Goal: Task Accomplishment & Management: Complete application form

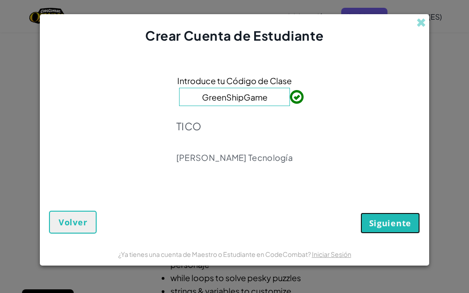
click at [395, 224] on span "Siguiente" at bounding box center [390, 223] width 42 height 11
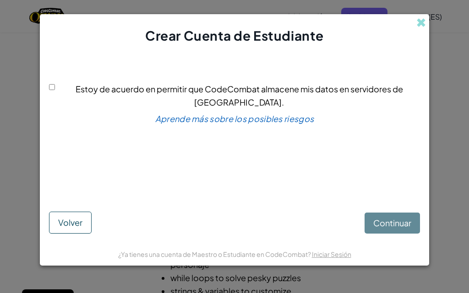
click at [395, 223] on div "Continuar Volver" at bounding box center [234, 215] width 371 height 37
click at [390, 221] on div "Continuar Volver" at bounding box center [234, 215] width 371 height 37
click at [372, 224] on div "Continuar Volver" at bounding box center [234, 215] width 371 height 37
click at [421, 23] on span at bounding box center [421, 23] width 10 height 10
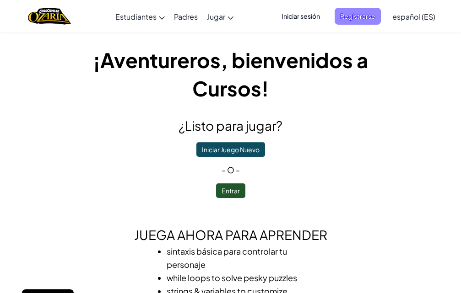
click at [359, 13] on span "Registrarse" at bounding box center [358, 16] width 46 height 17
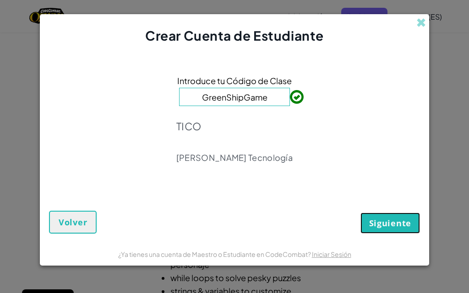
click at [375, 226] on span "Siguiente" at bounding box center [390, 223] width 42 height 11
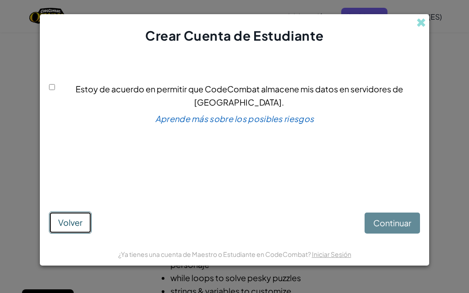
click at [81, 217] on span "Volver" at bounding box center [70, 222] width 24 height 11
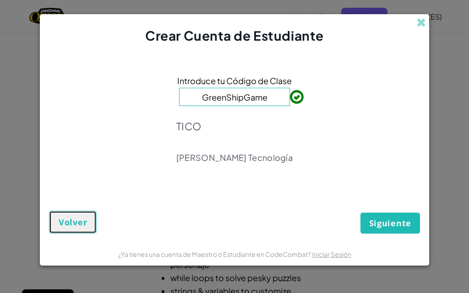
click at [81, 217] on span "Volver" at bounding box center [73, 222] width 28 height 11
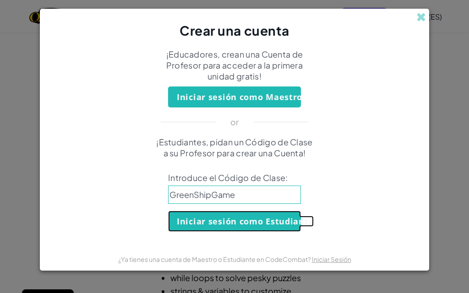
click at [259, 223] on button "Iniciar sesión como Estudiante" at bounding box center [234, 221] width 133 height 21
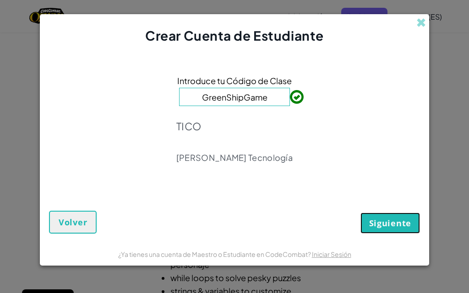
click at [387, 213] on button "Siguiente" at bounding box center [389, 223] width 59 height 21
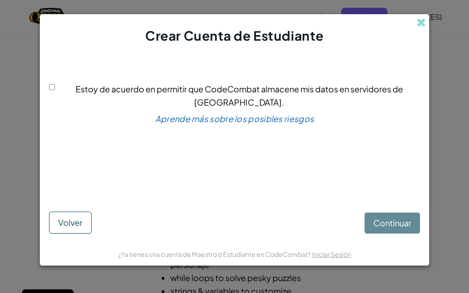
click at [386, 222] on div "Continuar Volver" at bounding box center [234, 215] width 371 height 37
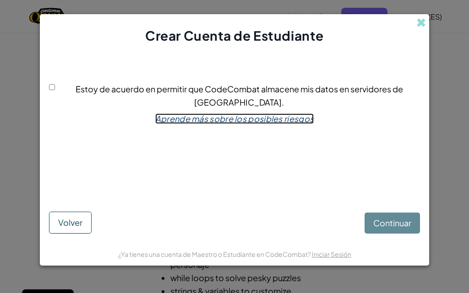
click at [262, 113] on link "Aprende más sobre los posibles riesgos" at bounding box center [234, 118] width 158 height 11
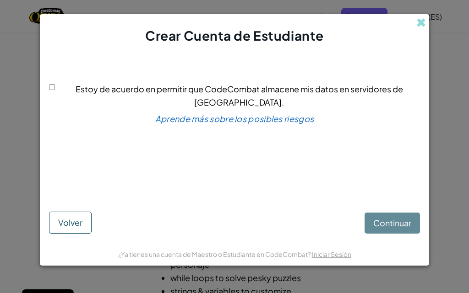
click at [372, 222] on div "Continuar Volver" at bounding box center [234, 215] width 371 height 37
click at [422, 24] on span at bounding box center [421, 23] width 10 height 10
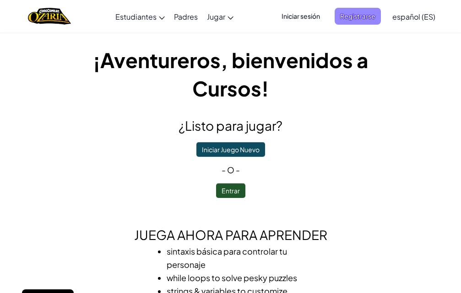
click at [381, 20] on span "Registrarse" at bounding box center [358, 16] width 46 height 17
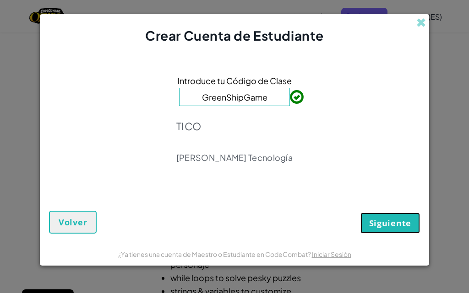
click at [372, 227] on span "Siguiente" at bounding box center [390, 223] width 42 height 11
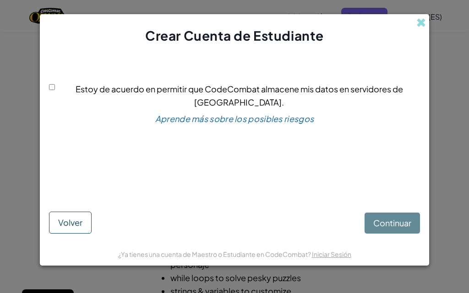
click at [372, 227] on div "Continuar Volver" at bounding box center [234, 215] width 371 height 37
click at [372, 225] on div "Continuar Volver" at bounding box center [234, 215] width 371 height 37
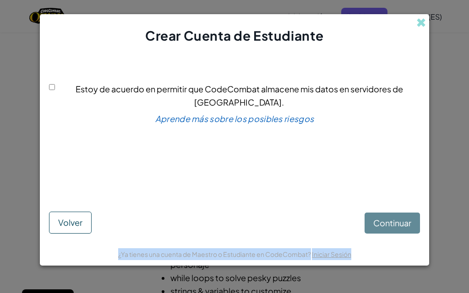
click at [371, 225] on div "Continuar Volver" at bounding box center [234, 215] width 371 height 37
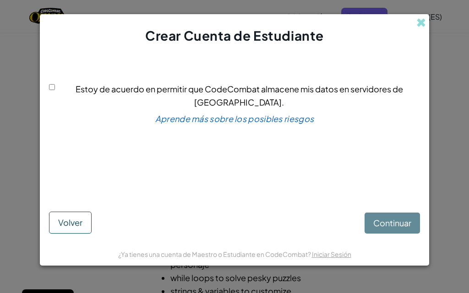
click at [54, 87] on div "Estoy de acuerdo en permitir que CodeCombat almacene mis datos en servidores de…" at bounding box center [234, 95] width 371 height 27
click at [54, 90] on input "Estoy de acuerdo en permitir que CodeCombat almacene mis datos en servidores de…" at bounding box center [52, 87] width 6 height 6
checkbox input "true"
click at [394, 227] on span "Continuar" at bounding box center [392, 223] width 38 height 11
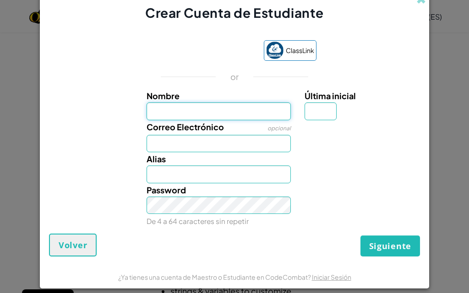
click at [256, 111] on input "Nombre" at bounding box center [218, 111] width 145 height 17
click at [239, 113] on input "Nombre" at bounding box center [218, 111] width 145 height 17
click at [198, 111] on input "Nombre" at bounding box center [218, 111] width 145 height 17
type input "So"
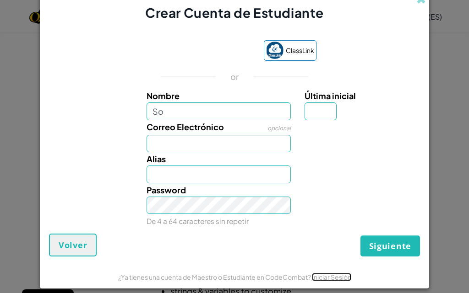
type input "So"
click at [336, 281] on link "Iniciar Sesión" at bounding box center [331, 277] width 39 height 8
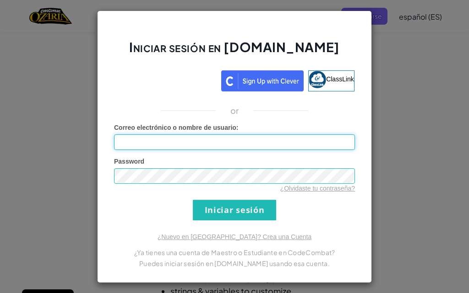
click at [240, 146] on input "Correo electrónico o nombre de usuario :" at bounding box center [234, 143] width 241 height 16
click at [167, 137] on input "Correo electrónico o nombre de usuario :" at bounding box center [234, 143] width 241 height 16
click at [214, 144] on input "Correo electrónico o nombre de usuario :" at bounding box center [234, 143] width 241 height 16
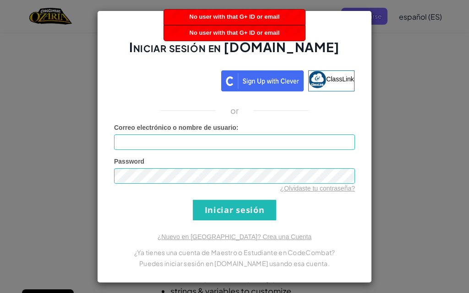
click at [361, 31] on div "Iniciar sesión en Ozaria.com ClassLink or Error desconocido. Correo electrónico…" at bounding box center [234, 147] width 275 height 273
click at [240, 214] on input "Iniciar sesión" at bounding box center [234, 210] width 83 height 21
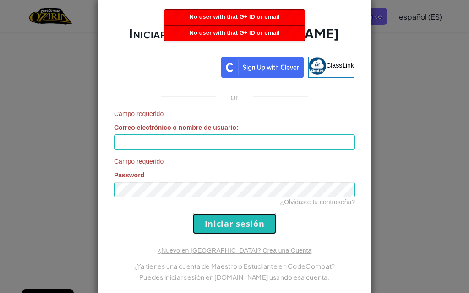
click at [240, 214] on input "Iniciar sesión" at bounding box center [234, 224] width 83 height 21
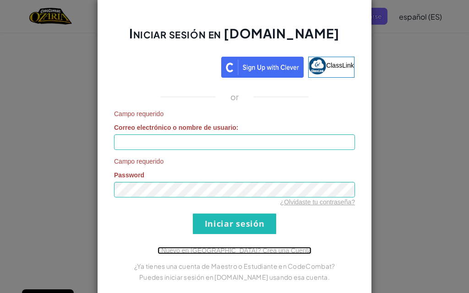
click at [239, 247] on link "¿Nuevo en Ozaria? Crea una Cuenta" at bounding box center [234, 250] width 154 height 7
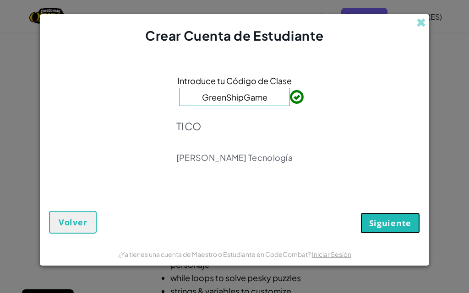
click at [386, 221] on span "Siguiente" at bounding box center [390, 223] width 42 height 11
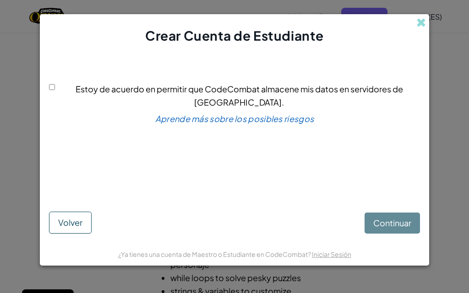
click at [50, 92] on div "Estoy de acuerdo en permitir que CodeCombat almacene mis datos en servidores de…" at bounding box center [234, 125] width 371 height 143
click at [55, 90] on input "Estoy de acuerdo en permitir que CodeCombat almacene mis datos en servidores de…" at bounding box center [52, 87] width 6 height 6
checkbox input "true"
click at [394, 218] on span "Continuar" at bounding box center [392, 223] width 38 height 11
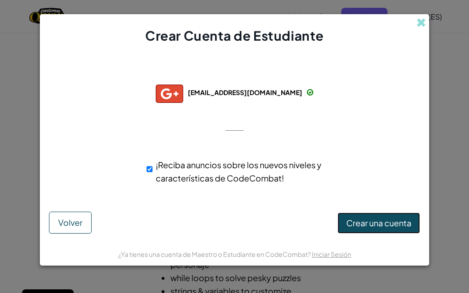
click at [365, 225] on span "Crear una cuenta" at bounding box center [378, 223] width 65 height 11
click at [362, 222] on button "Crear una cuenta" at bounding box center [378, 223] width 82 height 21
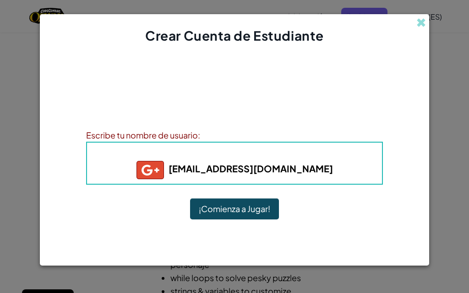
click at [227, 205] on button "¡Comienza a Jugar!" at bounding box center [234, 209] width 89 height 21
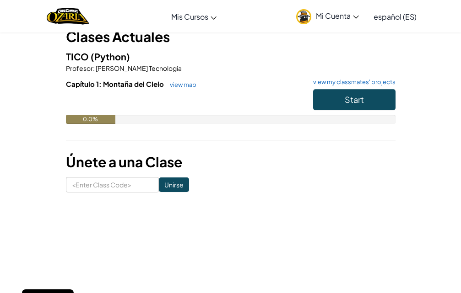
scroll to position [93, 0]
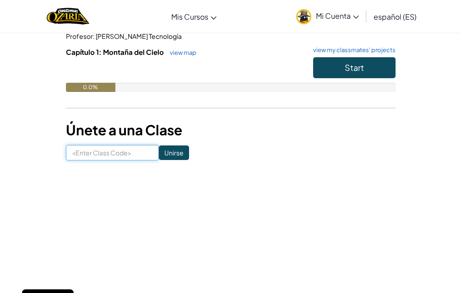
click at [97, 151] on input at bounding box center [112, 153] width 93 height 16
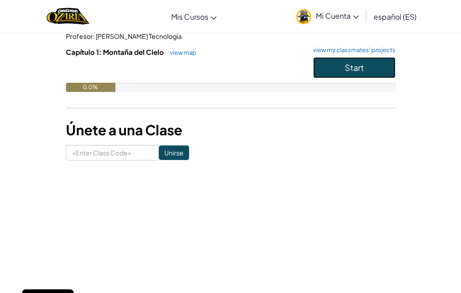
click at [321, 63] on button "Start" at bounding box center [354, 67] width 82 height 21
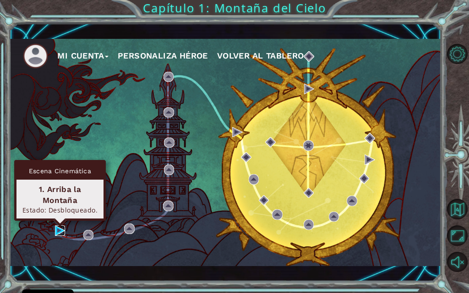
click at [59, 227] on img at bounding box center [60, 231] width 10 height 10
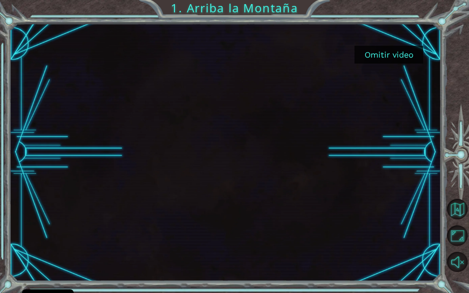
click at [392, 54] on button "Omitir video" at bounding box center [388, 55] width 69 height 18
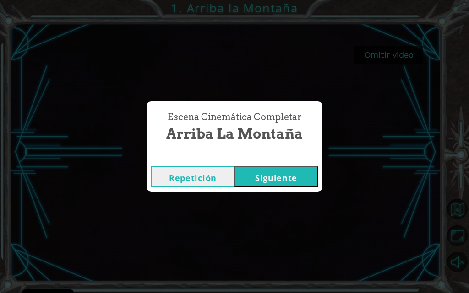
click at [275, 174] on button "Siguiente" at bounding box center [275, 177] width 83 height 21
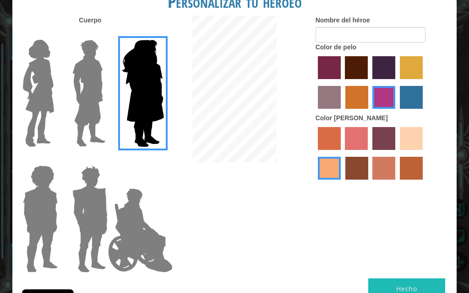
click at [56, 98] on img at bounding box center [38, 93] width 38 height 114
click at [55, 34] on input "Hero Connie" at bounding box center [55, 34] width 0 height 0
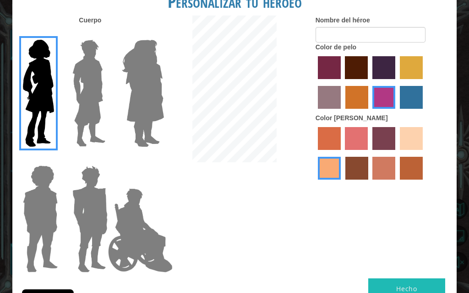
click at [161, 115] on div at bounding box center [234, 90] width 148 height 149
click at [413, 71] on label "tulip tree hair color" at bounding box center [411, 67] width 23 height 23
click at [396, 82] on input "tulip tree hair color" at bounding box center [396, 82] width 0 height 0
click at [412, 140] on label "sandy beach skin color" at bounding box center [411, 138] width 23 height 23
click at [396, 153] on input "sandy beach skin color" at bounding box center [396, 153] width 0 height 0
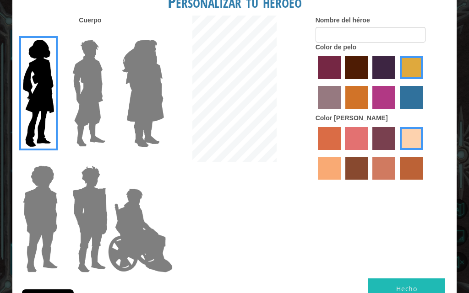
click at [411, 279] on button "Hecho" at bounding box center [406, 289] width 77 height 21
click at [360, 33] on input "Nombre del héroe" at bounding box center [370, 35] width 110 height 16
type input "[PERSON_NAME]"
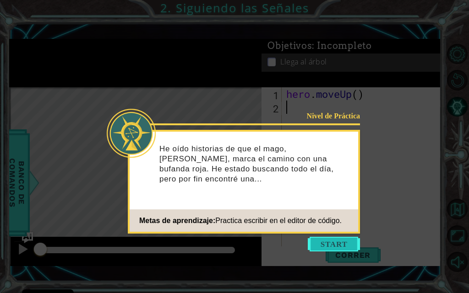
click at [322, 247] on button "Start" at bounding box center [334, 244] width 52 height 15
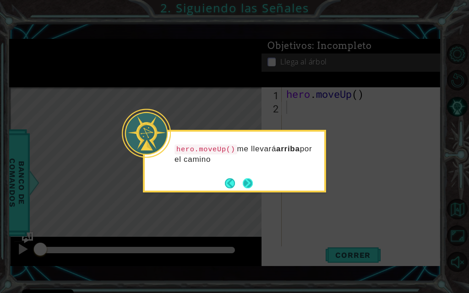
click at [249, 189] on button "Next" at bounding box center [248, 183] width 10 height 10
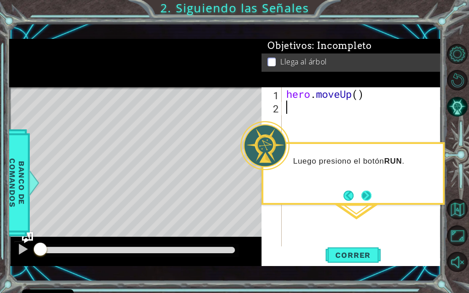
click at [362, 194] on button "Next" at bounding box center [366, 196] width 10 height 10
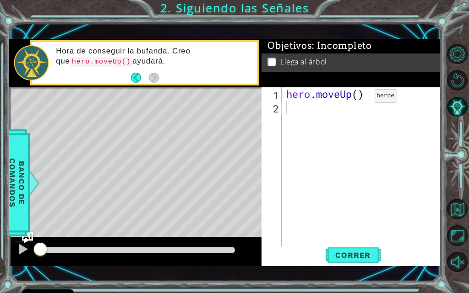
click at [360, 97] on div "hero . moveUp ( )" at bounding box center [363, 180] width 159 height 186
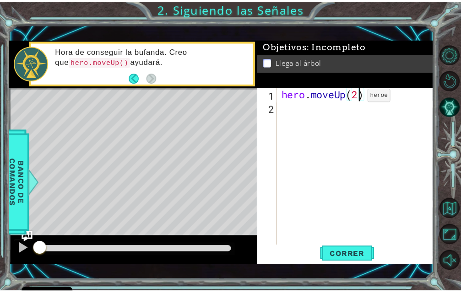
scroll to position [0, 3]
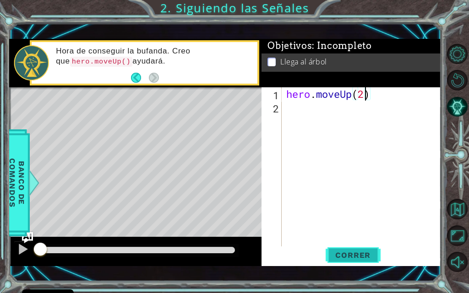
type textarea "hero.moveUp(2)"
click at [351, 260] on button "Correr" at bounding box center [352, 256] width 55 height 18
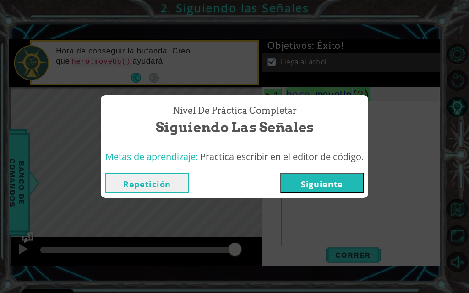
click at [317, 180] on button "Siguiente" at bounding box center [321, 183] width 83 height 21
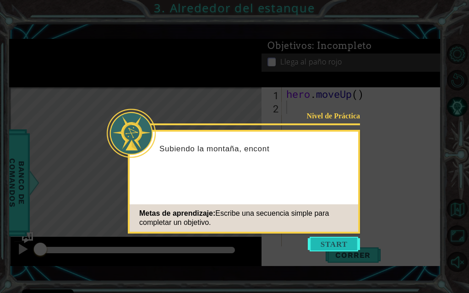
click at [329, 246] on button "Start" at bounding box center [334, 244] width 52 height 15
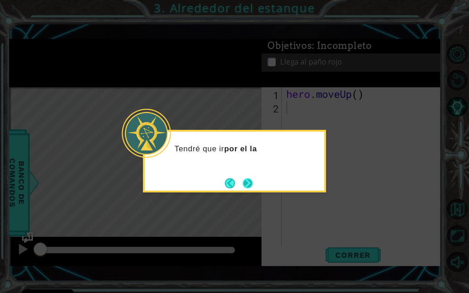
click at [248, 180] on button "Next" at bounding box center [248, 183] width 10 height 10
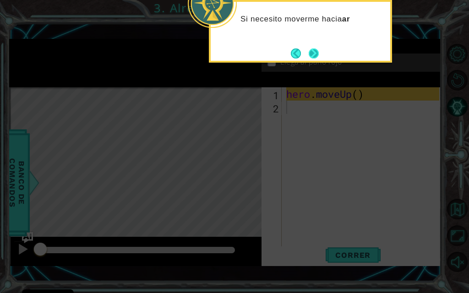
click at [312, 49] on button "Next" at bounding box center [313, 54] width 10 height 10
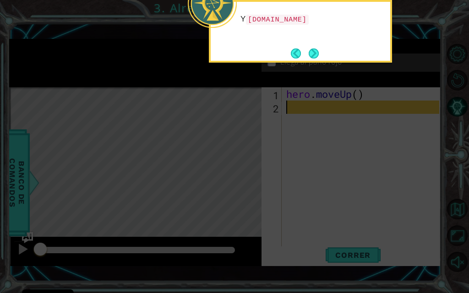
click at [311, 54] on button "Next" at bounding box center [313, 54] width 10 height 10
